Goal: Information Seeking & Learning: Learn about a topic

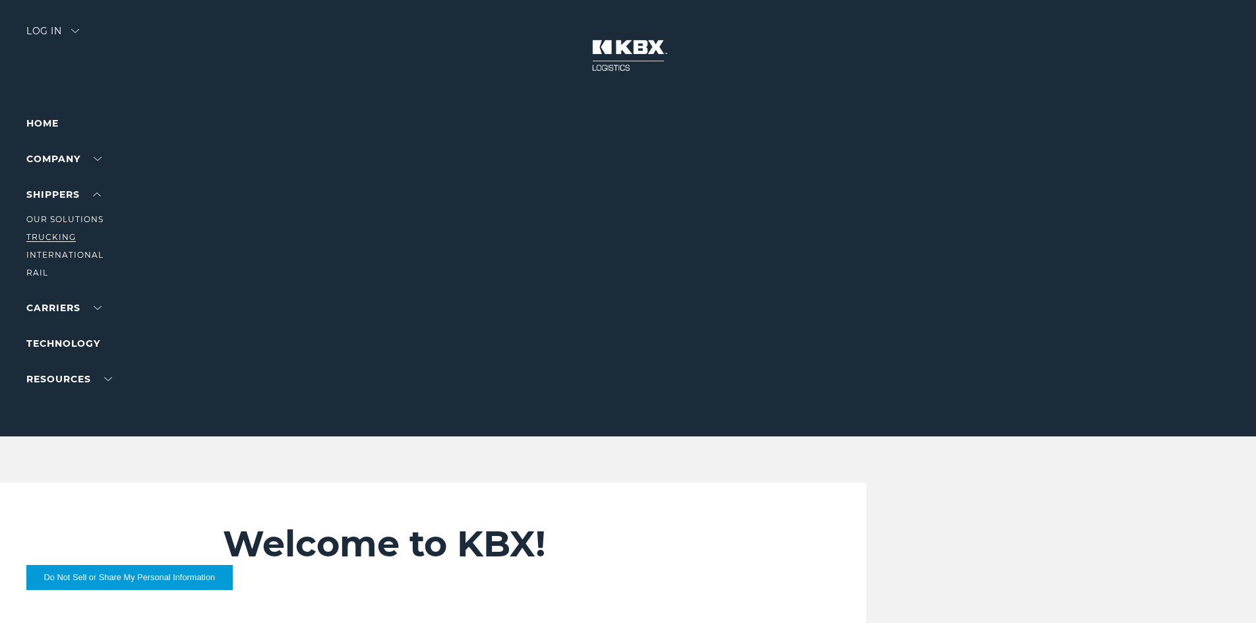
click at [56, 232] on link "Trucking" at bounding box center [50, 237] width 49 height 10
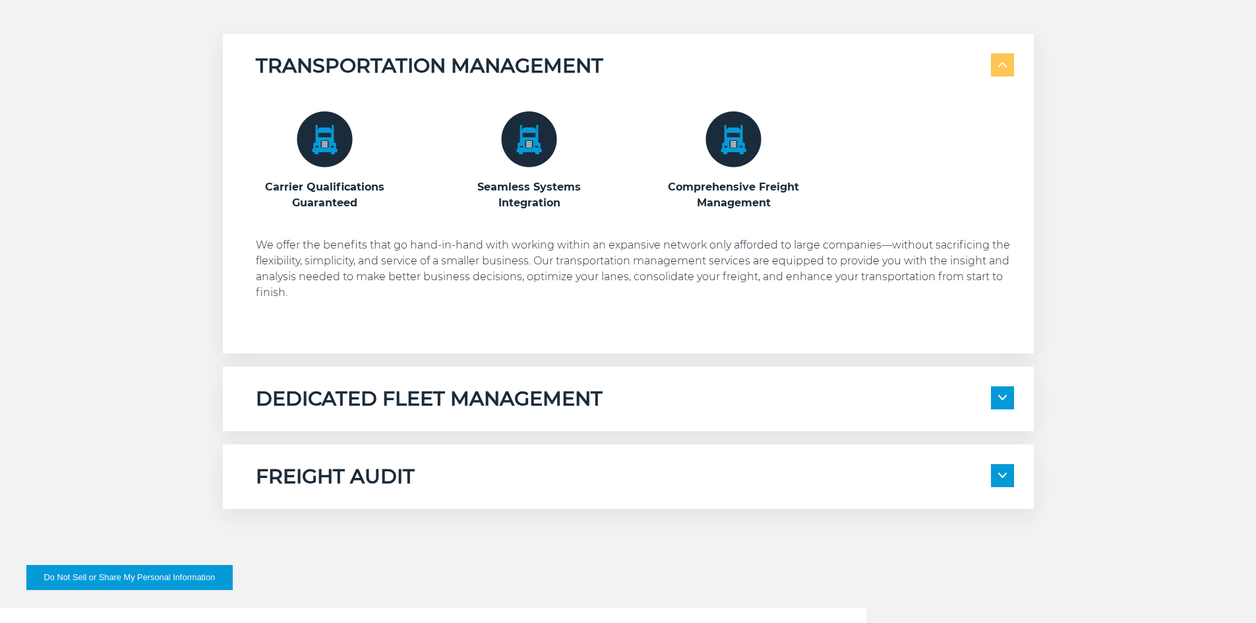
scroll to position [791, 0]
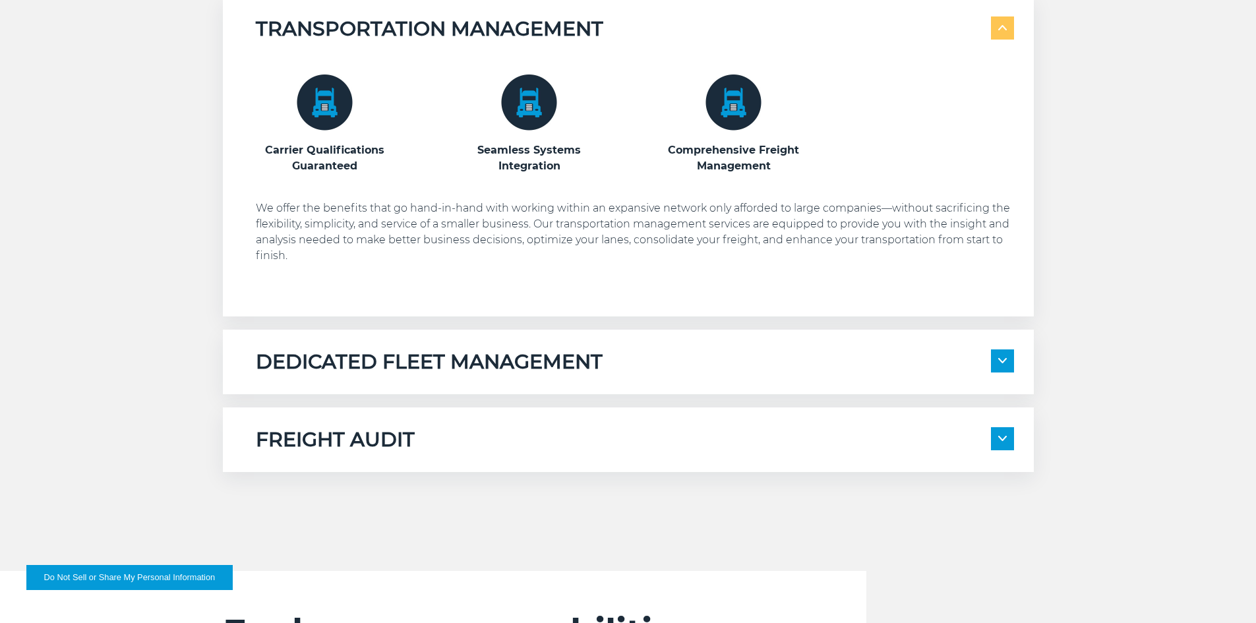
click at [442, 362] on h5 "DEDICATED FLEET MANAGEMENT" at bounding box center [429, 361] width 347 height 25
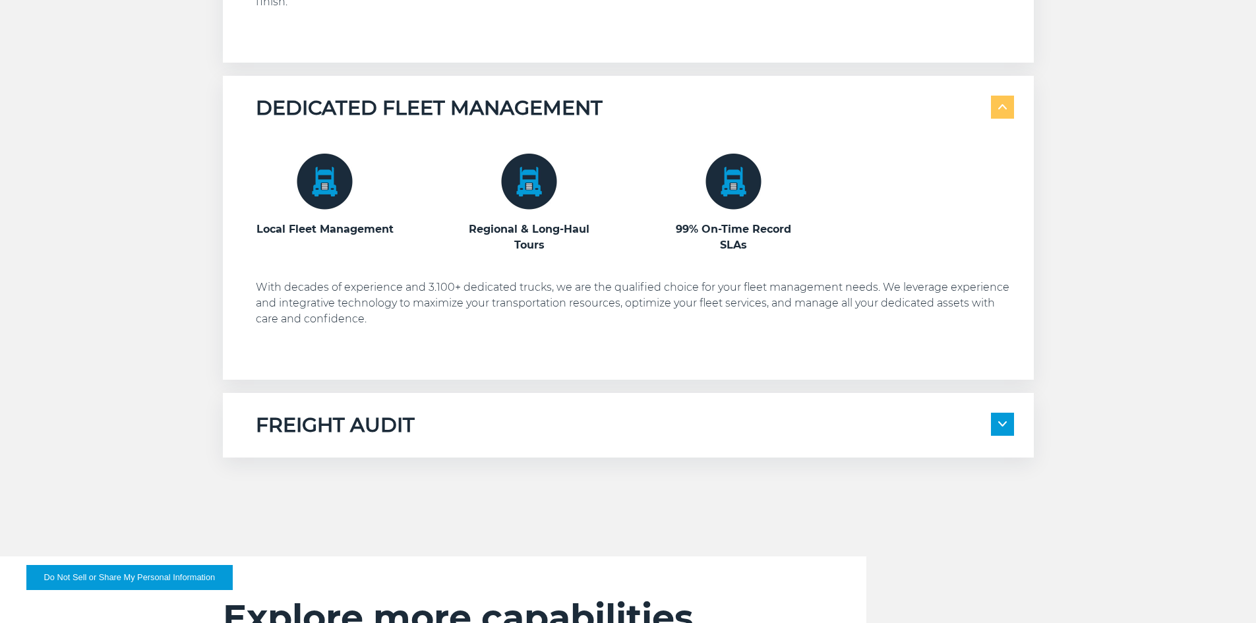
scroll to position [1055, 0]
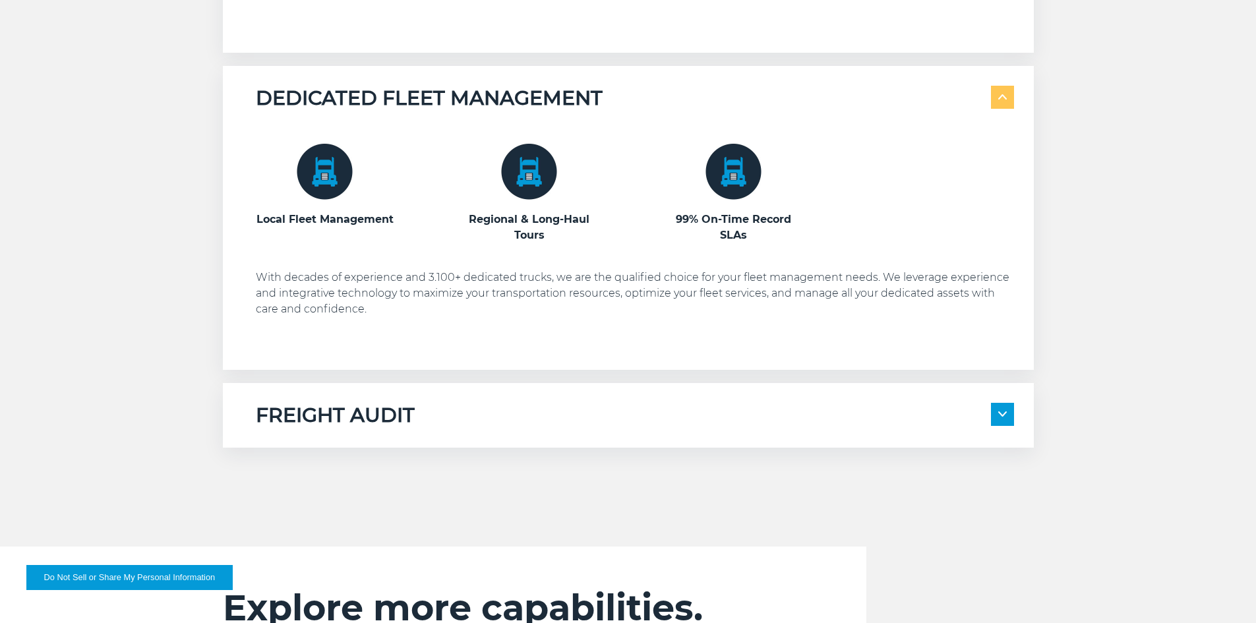
click at [425, 415] on div "FREIGHT AUDIT" at bounding box center [635, 415] width 758 height 25
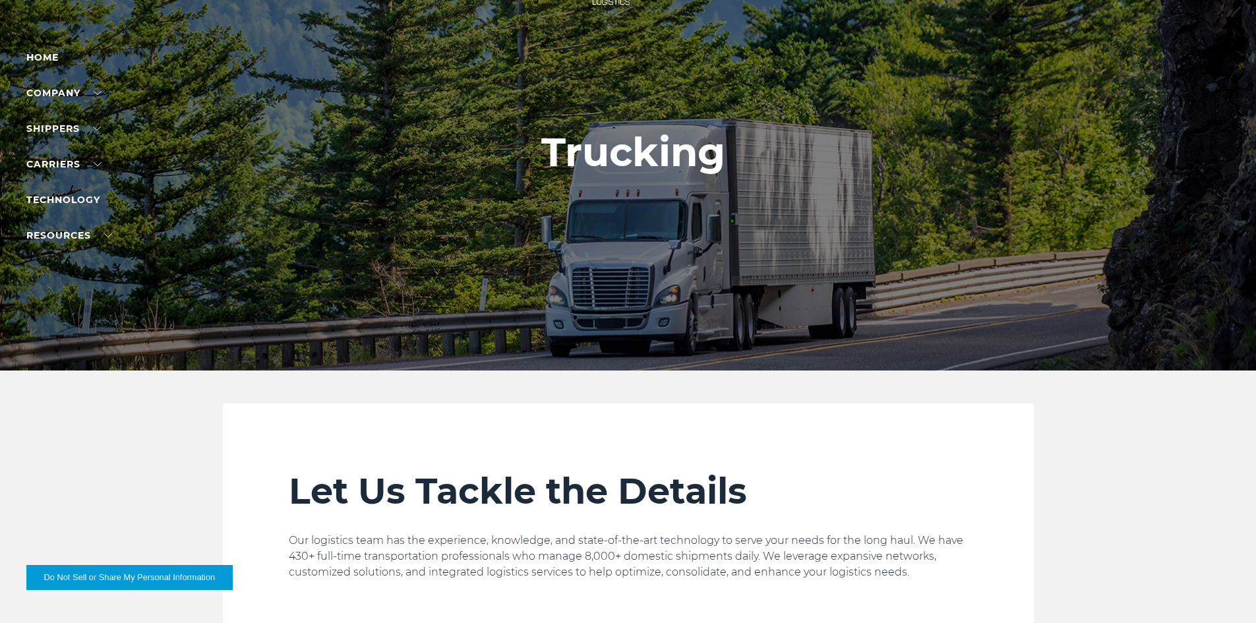
scroll to position [0, 0]
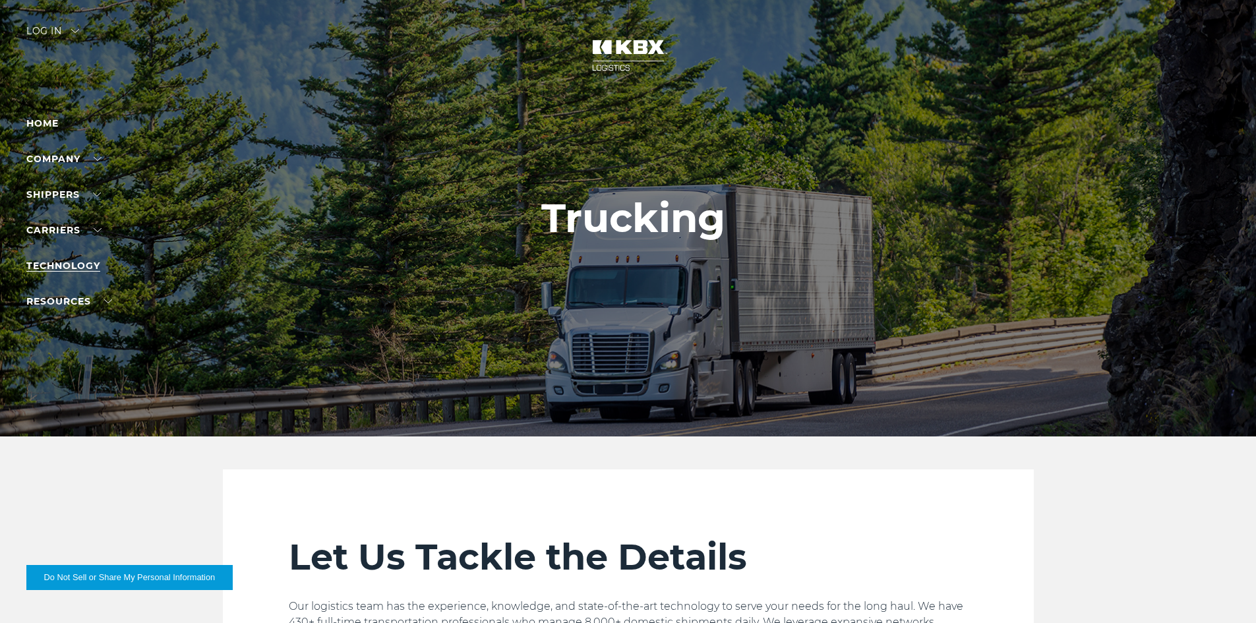
click at [59, 266] on link "Technology" at bounding box center [63, 266] width 74 height 12
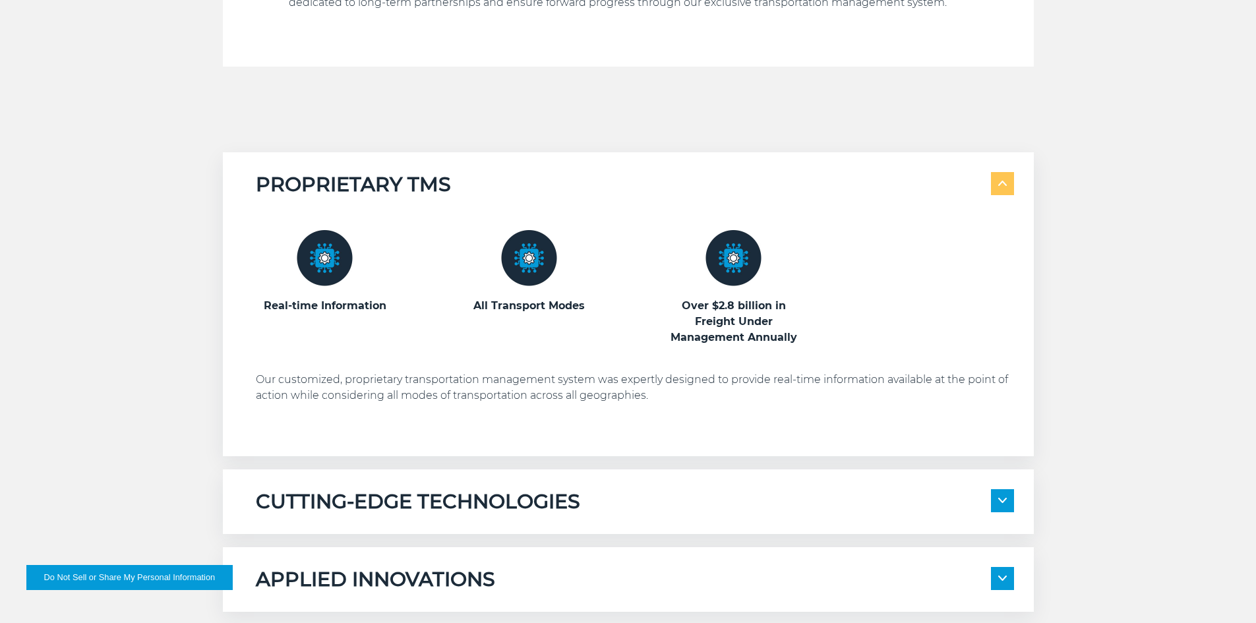
scroll to position [725, 0]
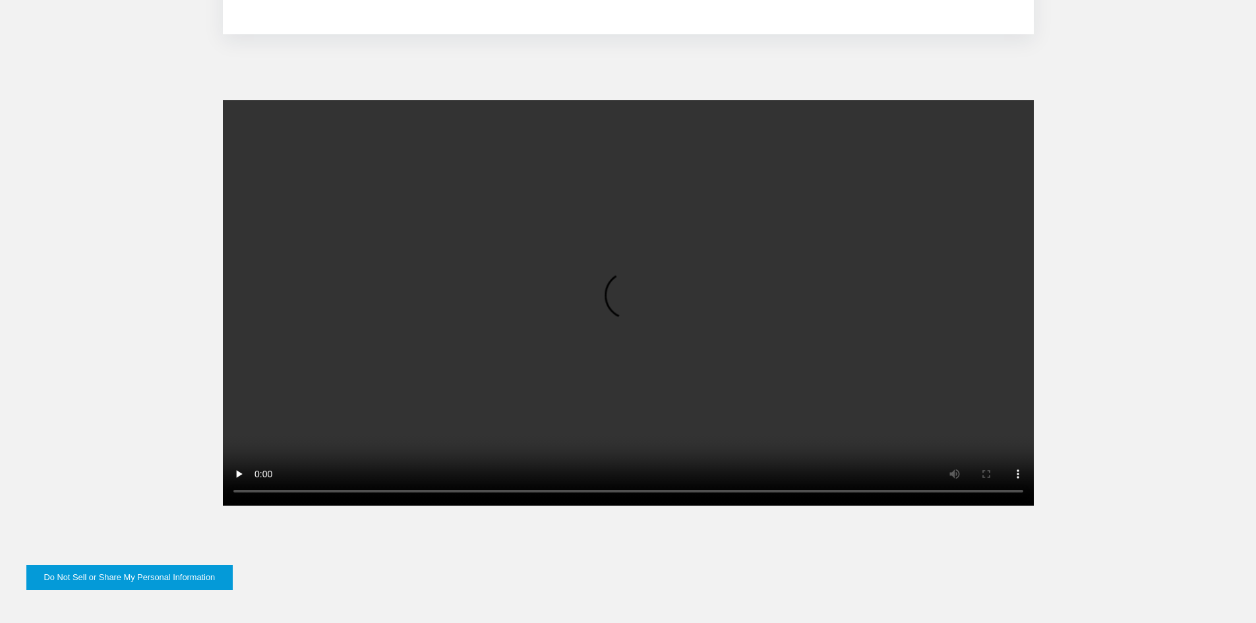
scroll to position [1055, 0]
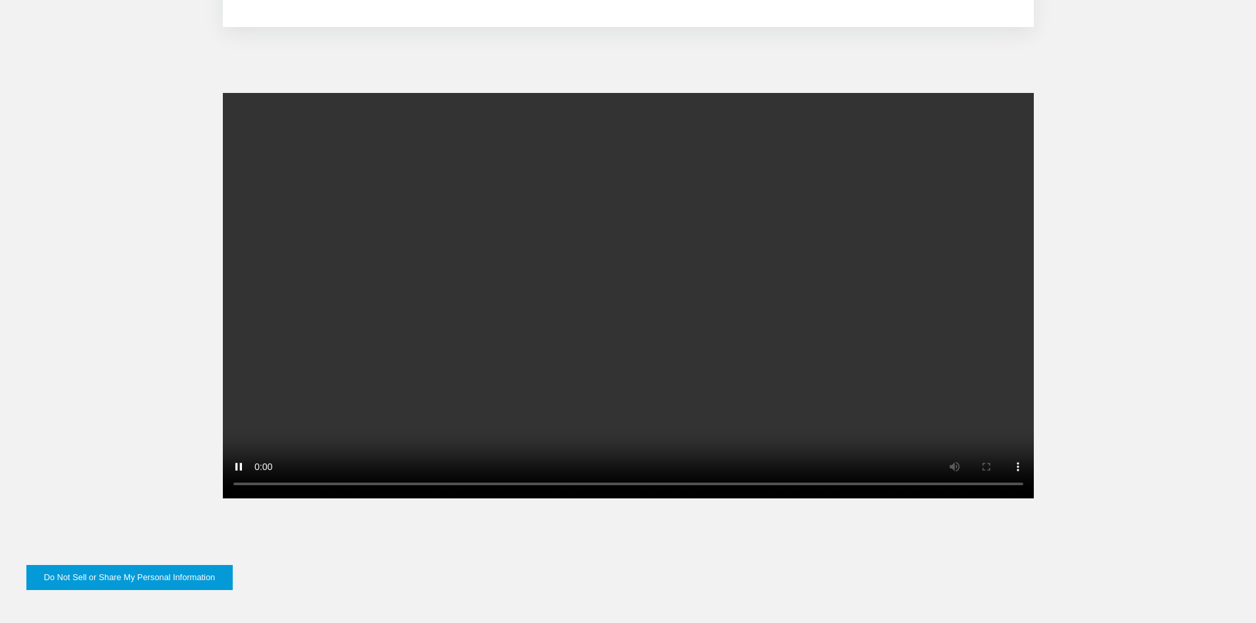
click at [496, 306] on video at bounding box center [628, 295] width 811 height 405
